Goal: Navigation & Orientation: Find specific page/section

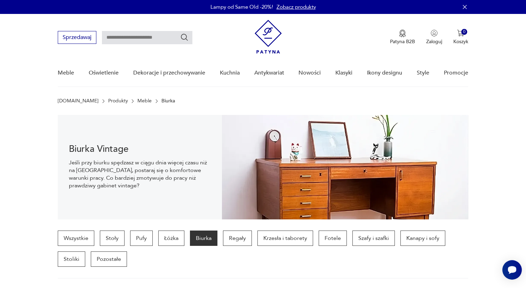
click at [260, 33] on img at bounding box center [268, 37] width 27 height 34
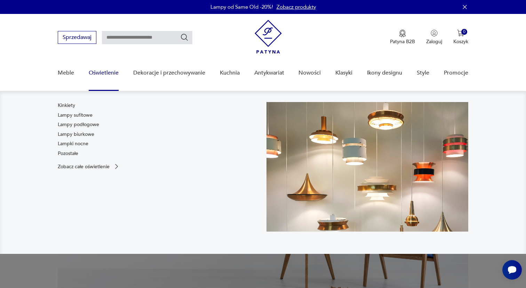
click at [112, 72] on link "Oświetlenie" at bounding box center [104, 73] width 30 height 27
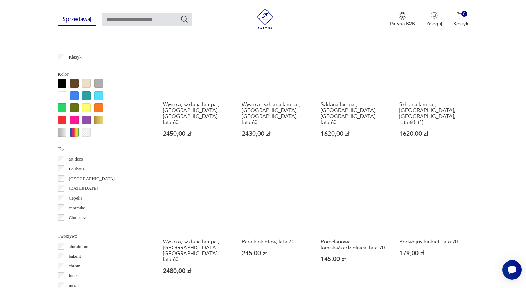
scroll to position [562, 0]
